Goal: Transaction & Acquisition: Purchase product/service

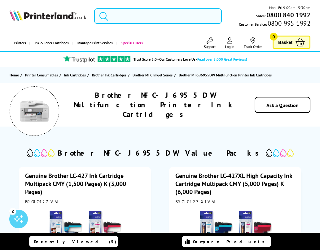
click at [155, 15] on input "search" at bounding box center [158, 15] width 128 height 15
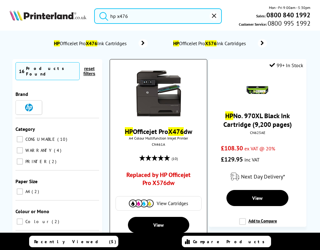
type input "hp x476"
click at [168, 205] on span "View Cartridges" at bounding box center [172, 204] width 31 height 6
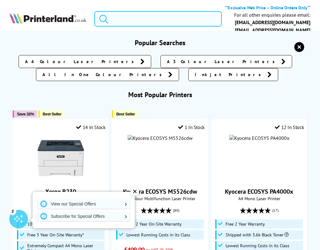
click at [146, 19] on input "search" at bounding box center [158, 18] width 128 height 15
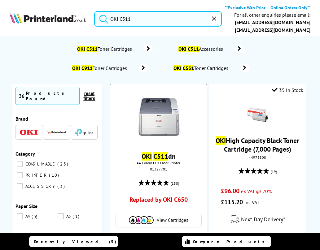
type input "OKI C511"
click at [171, 220] on span "View Cartridges" at bounding box center [172, 221] width 31 height 6
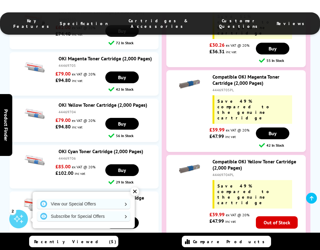
scroll to position [1348, 0]
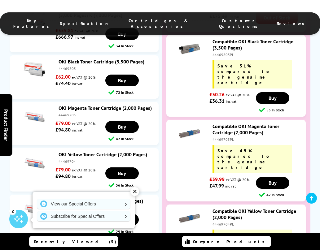
drag, startPoint x: 77, startPoint y: 65, endPoint x: 58, endPoint y: 65, distance: 18.3
click at [58, 65] on div "OKI Black Toner Cartridge (3,500 Pages) 44469803" at bounding box center [105, 65] width 100 height 12
copy div "44469803"
